Goal: Find specific page/section: Find specific page/section

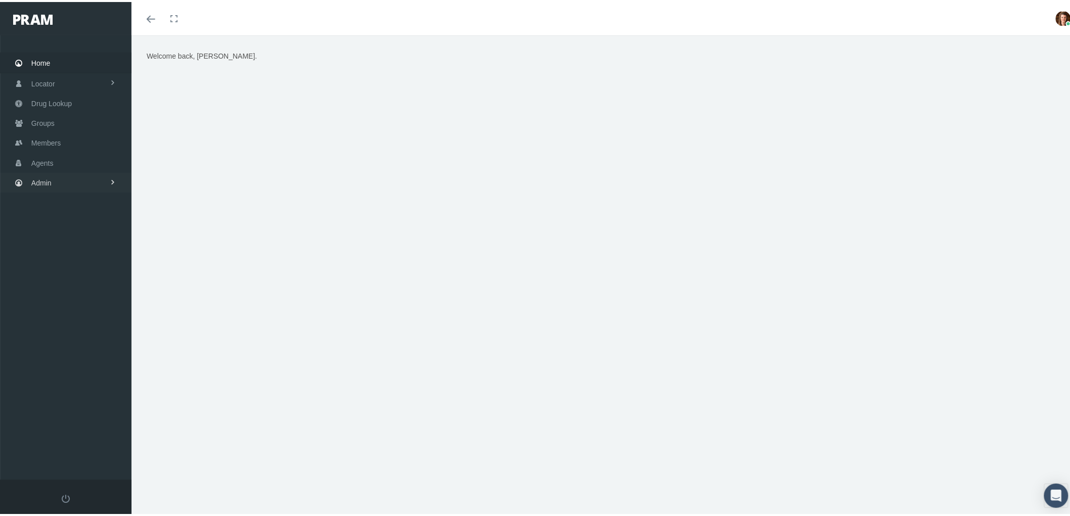
click at [56, 186] on link "Admin" at bounding box center [65, 181] width 131 height 20
click at [62, 123] on link "Groups" at bounding box center [65, 121] width 131 height 20
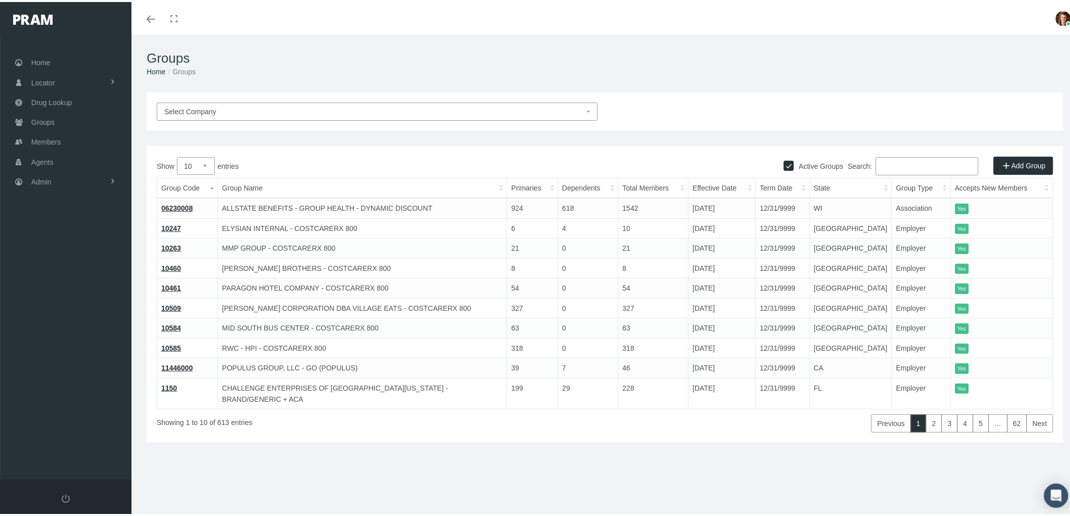
click at [877, 162] on input "Search:" at bounding box center [927, 164] width 103 height 18
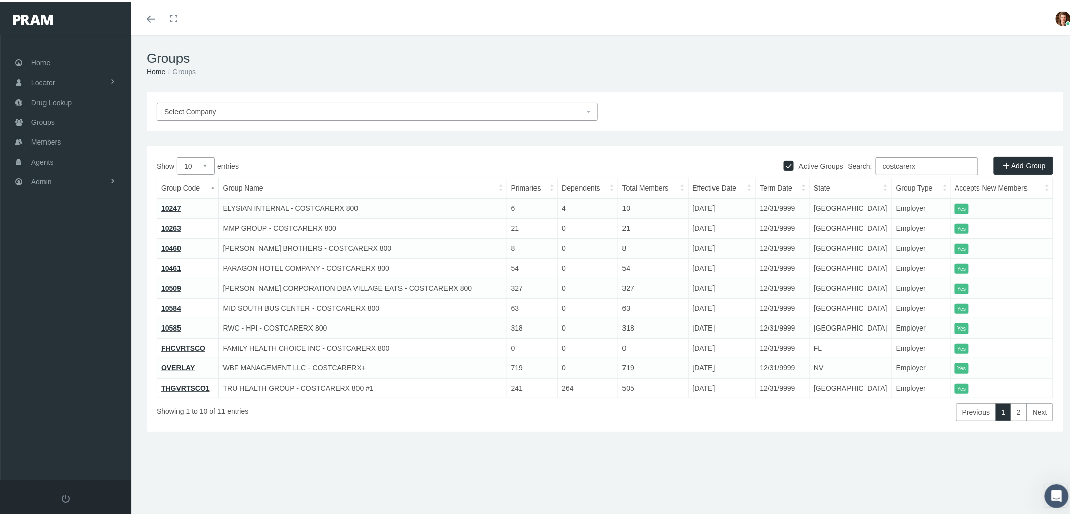
type input "costcarerx"
click at [168, 205] on link "10247" at bounding box center [171, 206] width 20 height 8
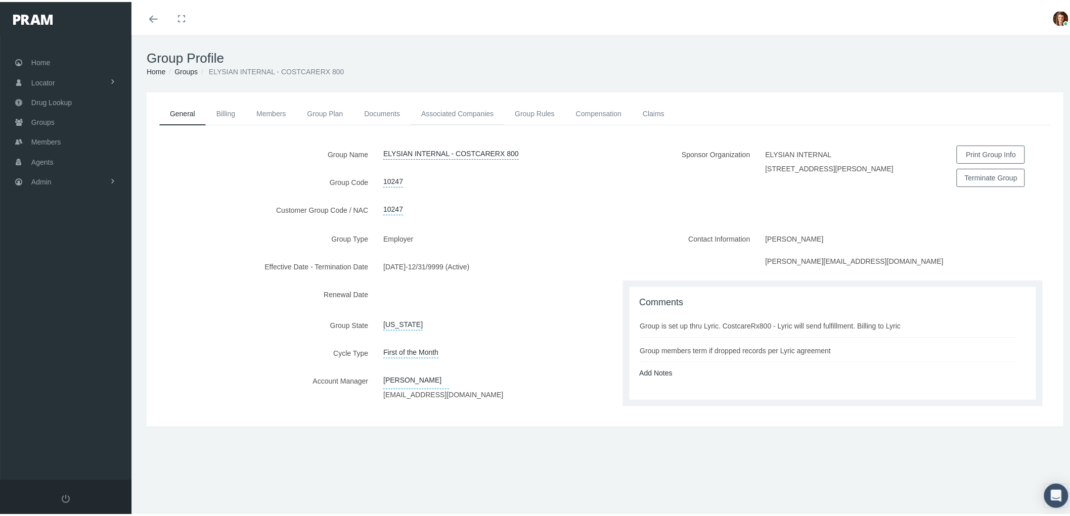
click at [462, 106] on link "Associated Companies" at bounding box center [458, 112] width 94 height 22
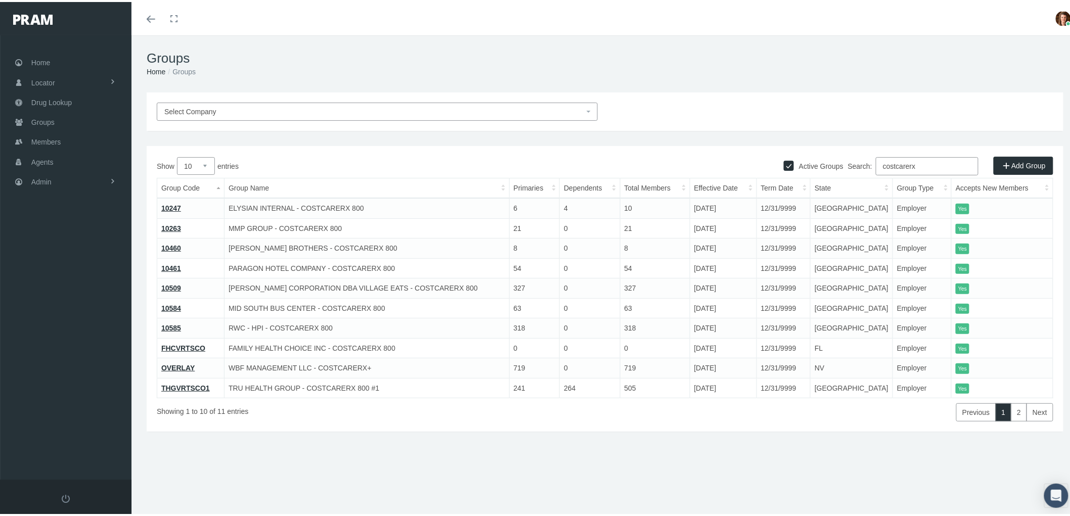
click at [207, 167] on select "10 25 50 100" at bounding box center [196, 164] width 38 height 18
select select "100"
click at [177, 155] on select "10 25 50 100" at bounding box center [196, 164] width 38 height 18
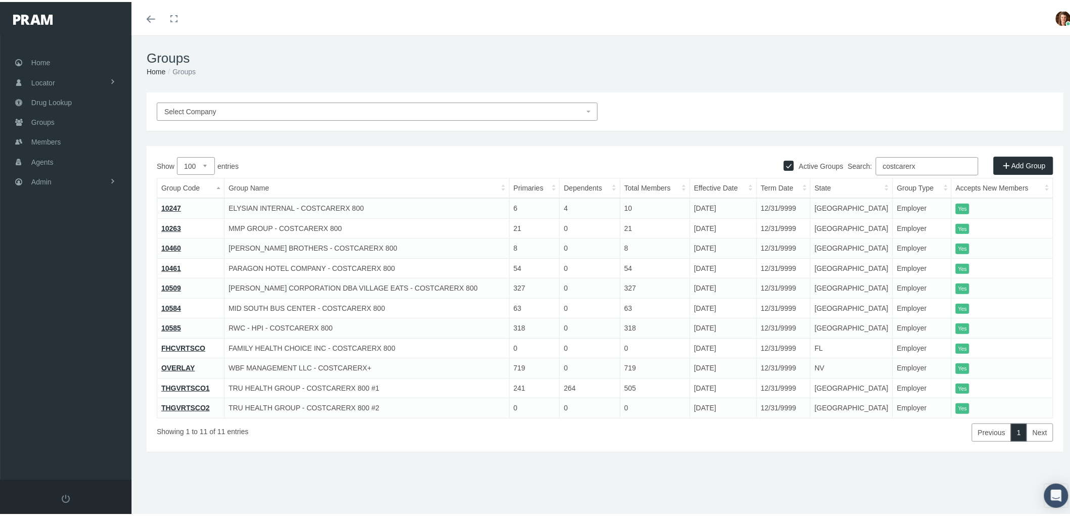
click at [172, 262] on link "10461" at bounding box center [171, 266] width 20 height 8
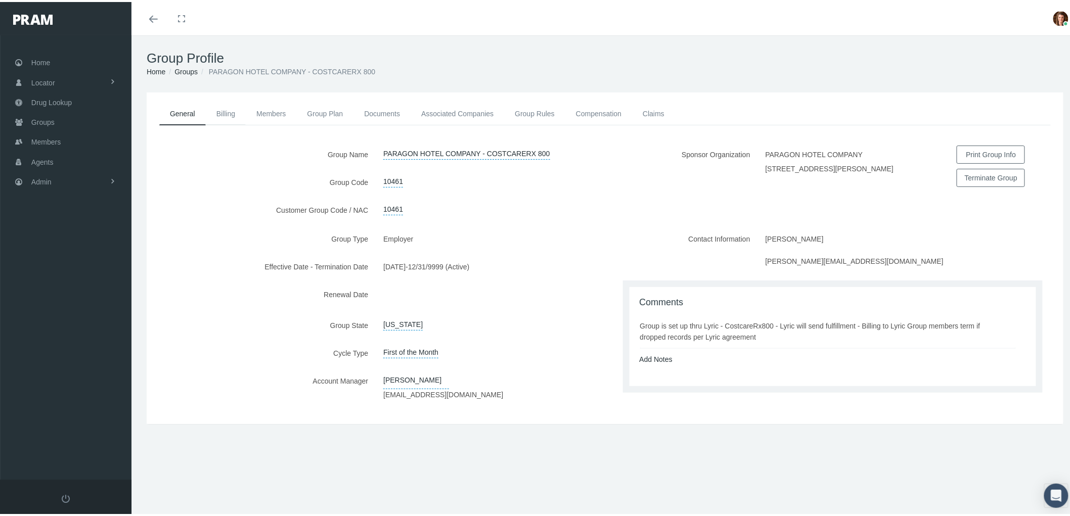
click at [221, 108] on link "Billing" at bounding box center [226, 112] width 40 height 22
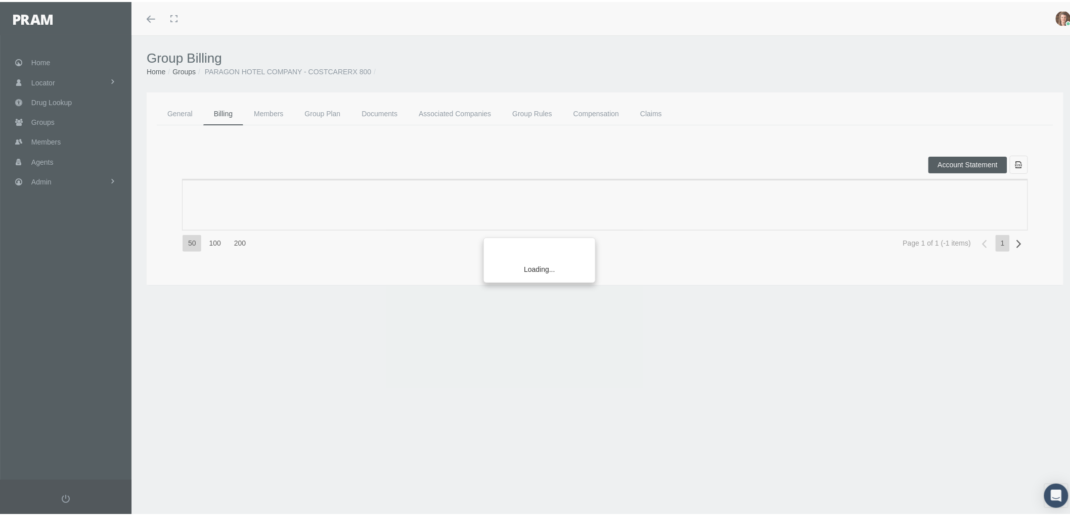
click at [326, 110] on div "Loading..." at bounding box center [535, 258] width 1070 height 516
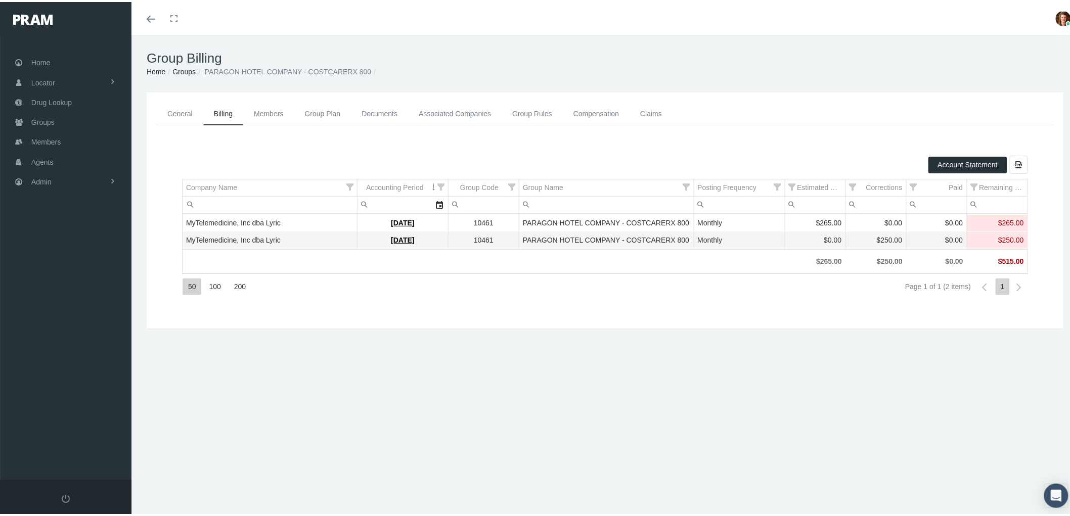
click at [326, 111] on link "Group Plan" at bounding box center [322, 112] width 57 height 23
